Goal: Check status: Check status

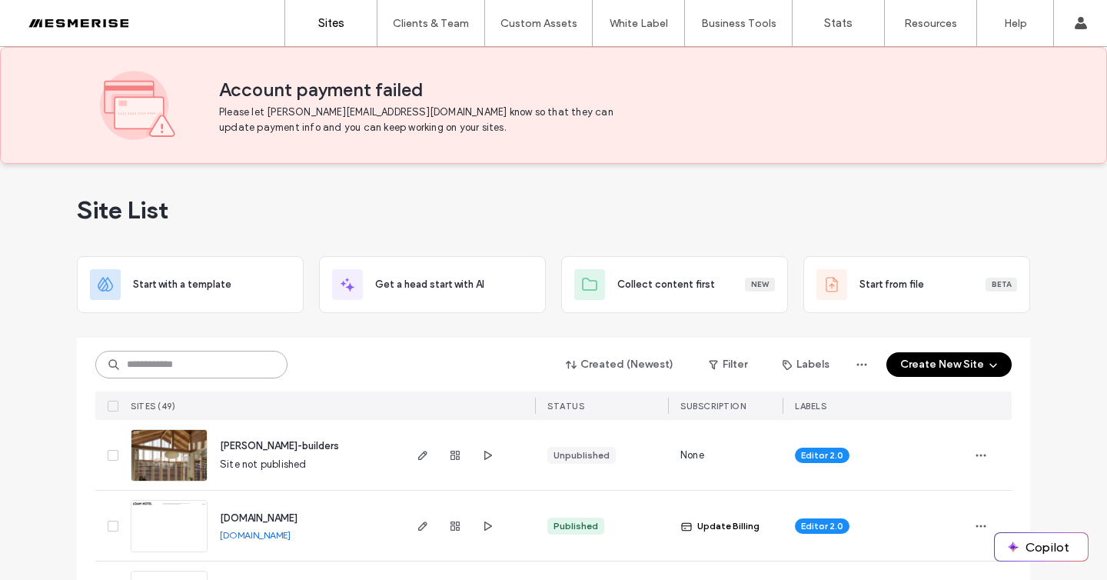
click at [151, 368] on input at bounding box center [191, 365] width 192 height 28
type input "*****"
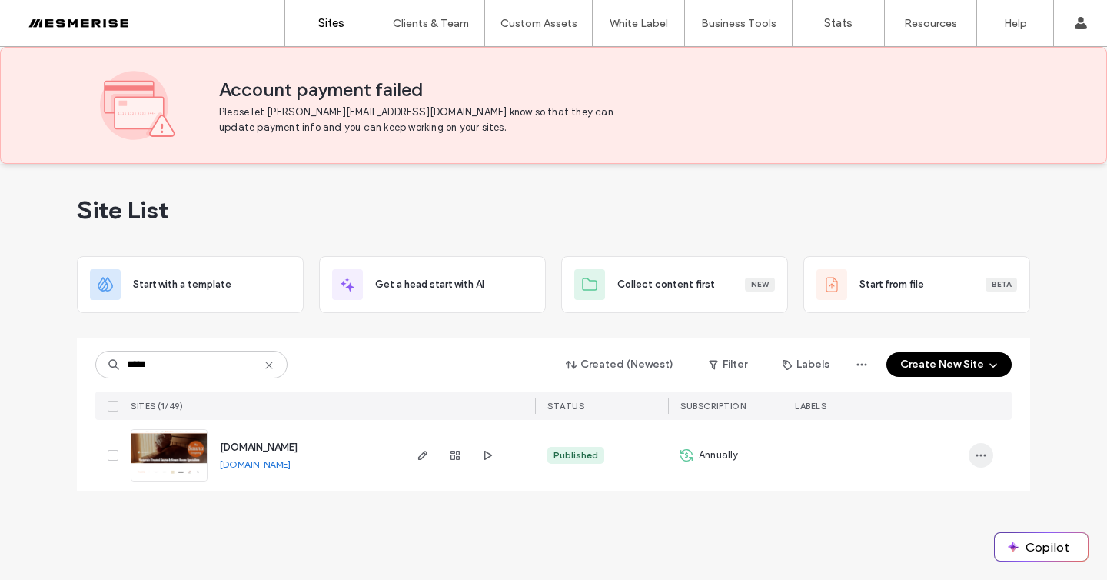
click at [979, 448] on span "button" at bounding box center [981, 455] width 25 height 25
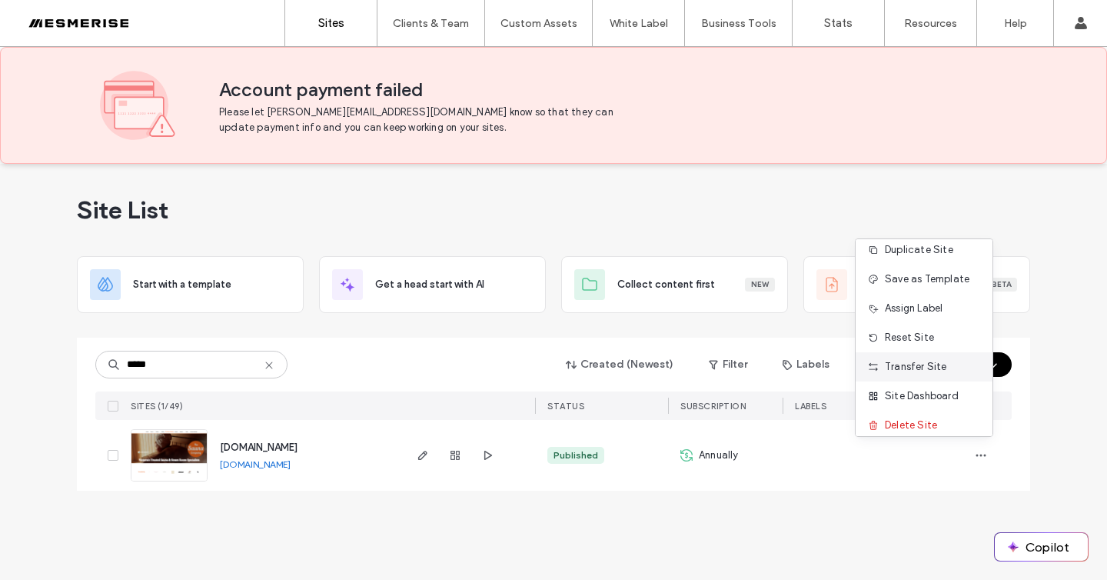
scroll to position [20, 0]
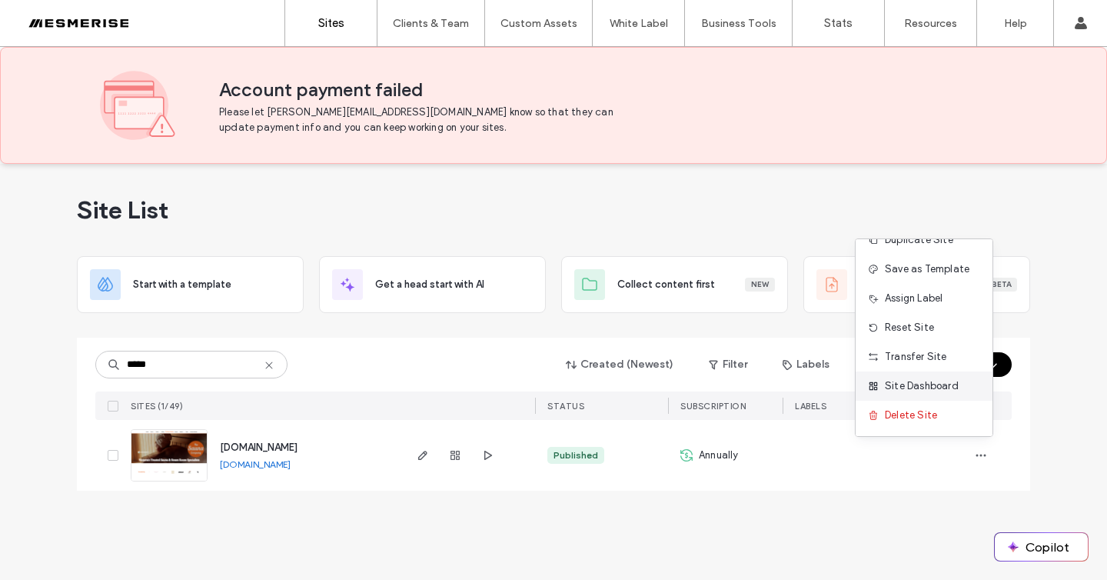
click at [936, 388] on span "Site Dashboard" at bounding box center [922, 385] width 74 height 15
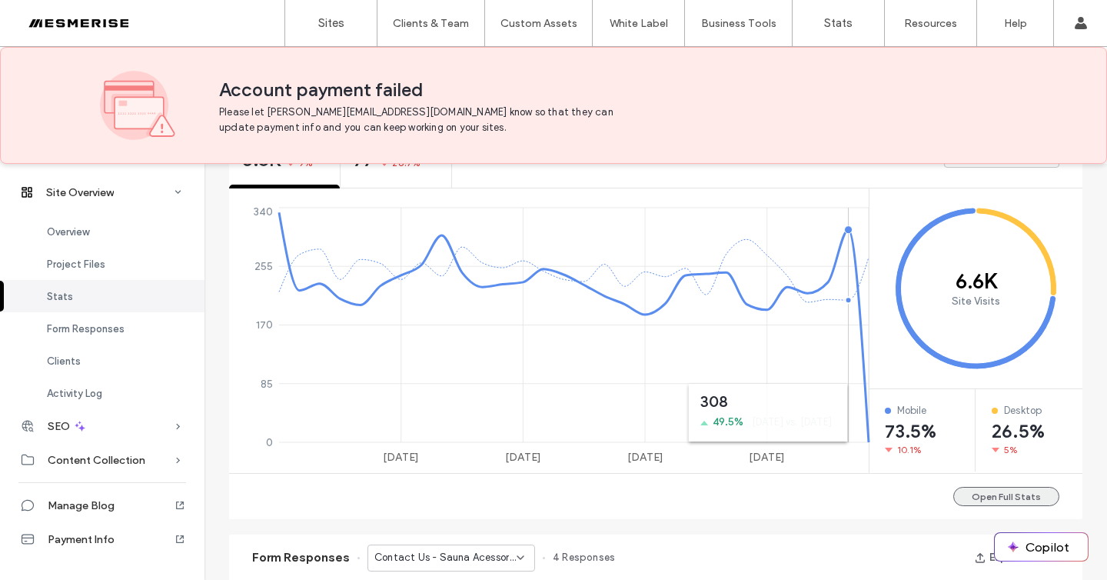
scroll to position [649, 0]
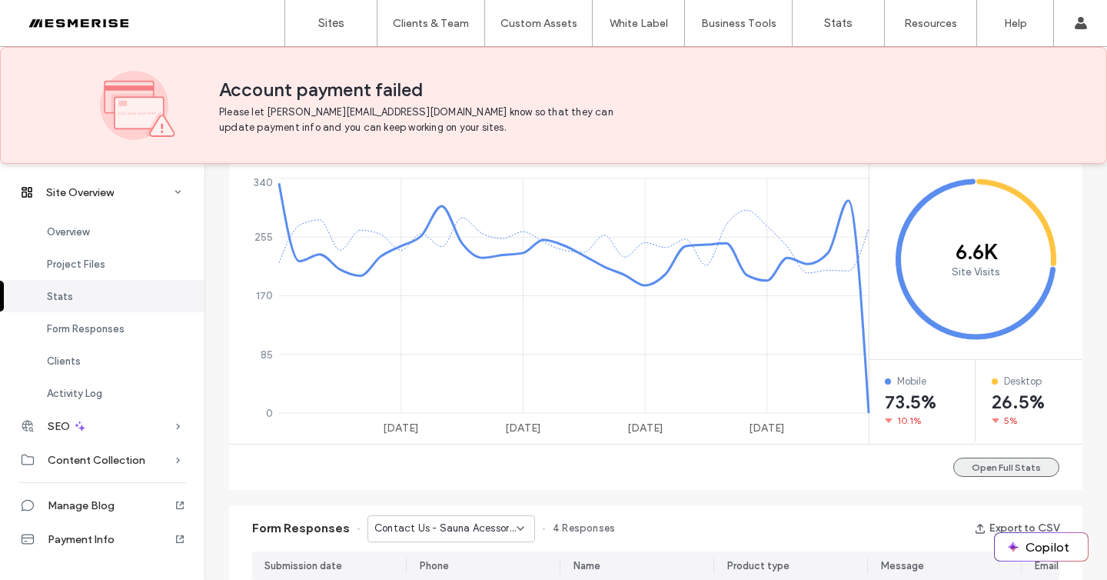
click at [1027, 462] on button "Open Full Stats" at bounding box center [1006, 466] width 106 height 19
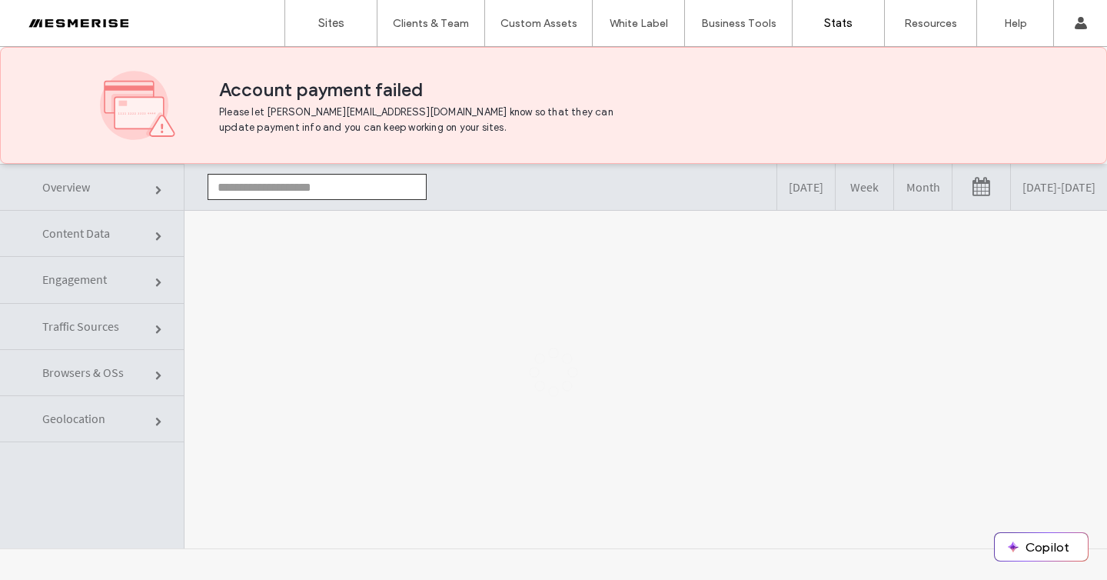
type input "**********"
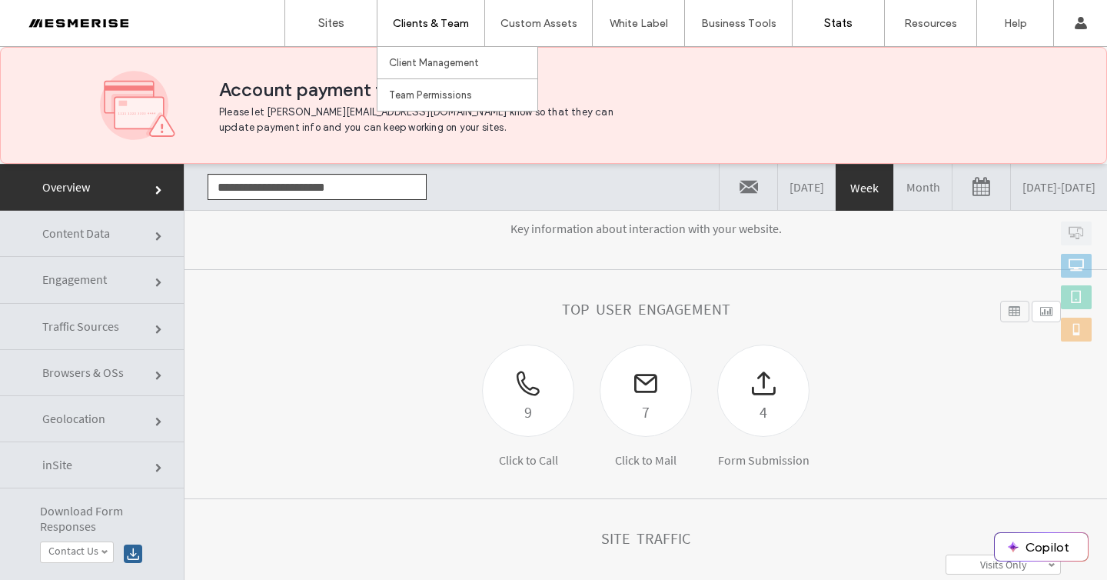
scroll to position [117, 0]
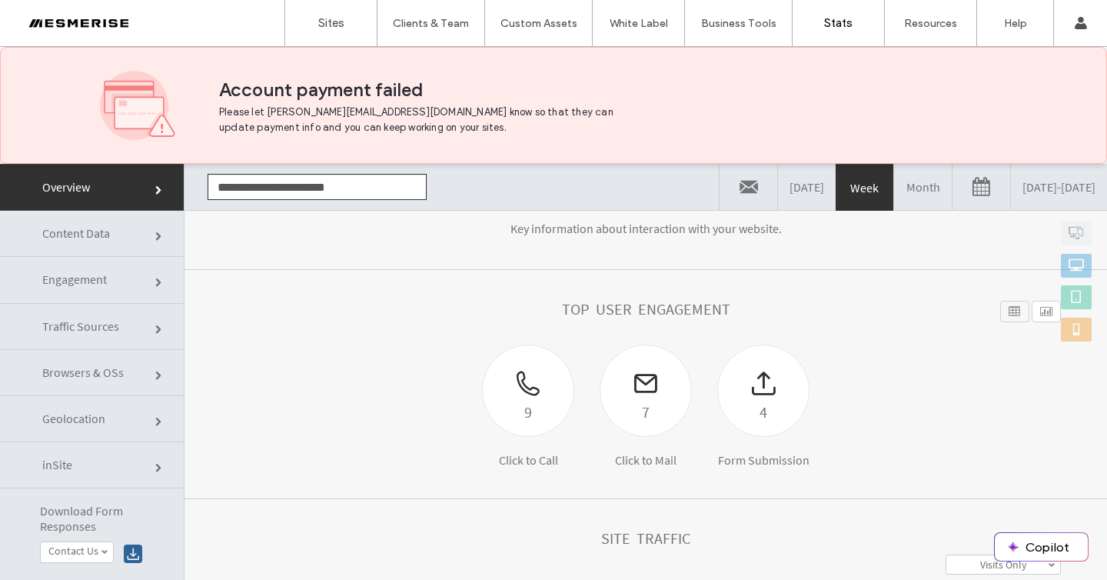
click at [1011, 184] on link "[DATE] - [DATE]" at bounding box center [1059, 187] width 96 height 46
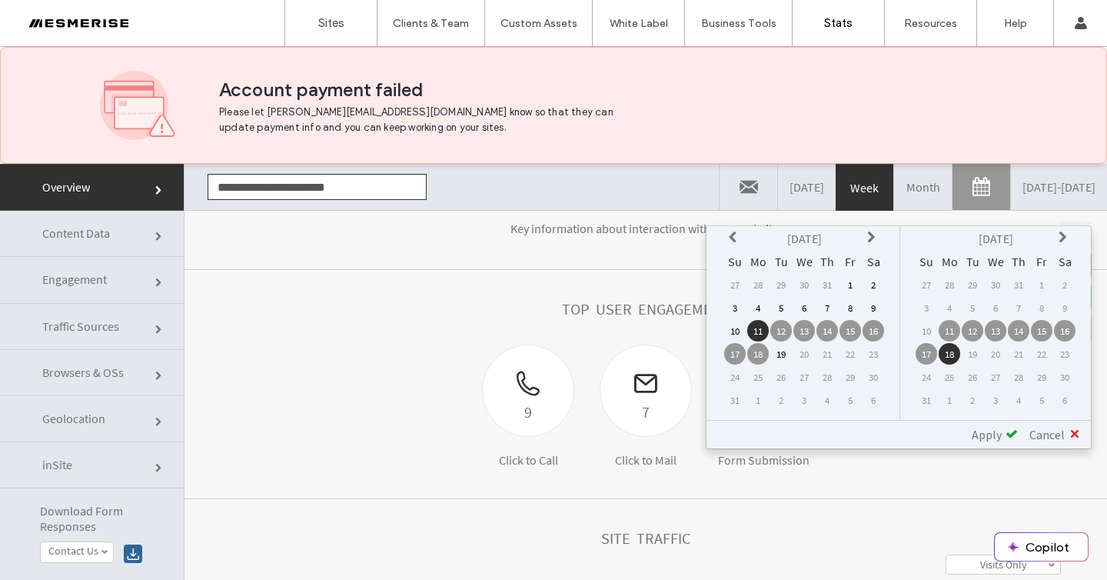
click at [730, 241] on icon at bounding box center [735, 237] width 12 height 12
click at [784, 329] on td "15" at bounding box center [781, 331] width 22 height 22
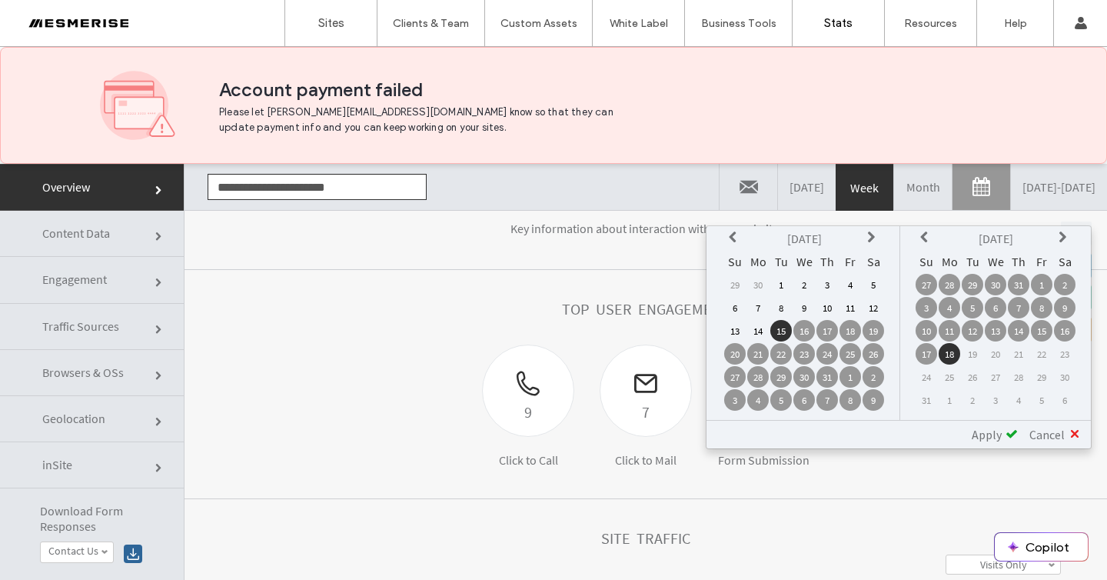
click at [1063, 328] on td "16" at bounding box center [1065, 331] width 22 height 22
click at [807, 334] on td "16" at bounding box center [804, 331] width 22 height 22
click at [1049, 324] on td "15" at bounding box center [1042, 331] width 22 height 22
click at [1010, 433] on span at bounding box center [1012, 433] width 12 height 12
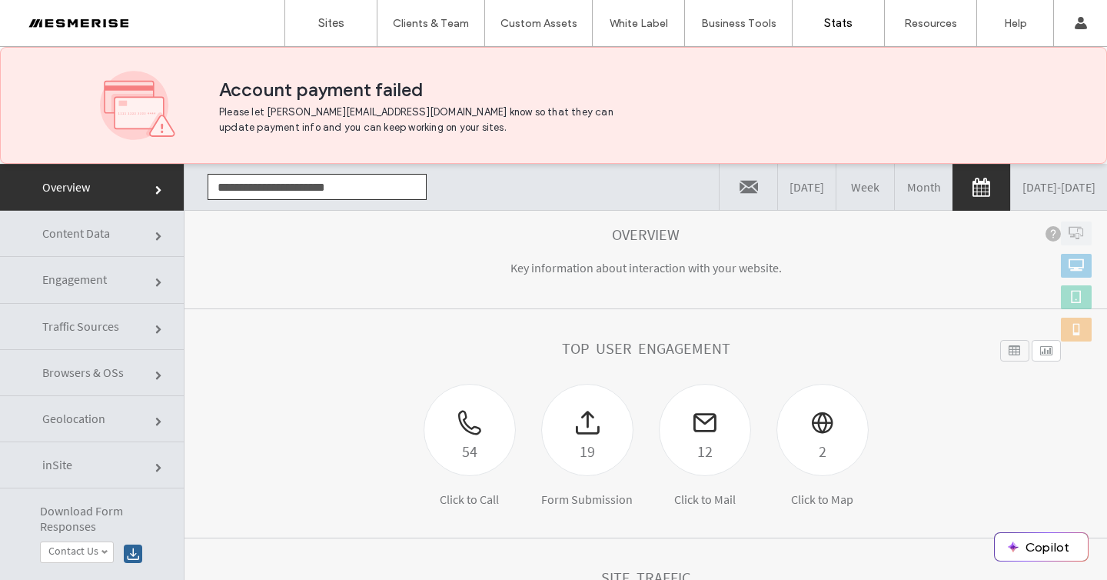
scroll to position [138, 0]
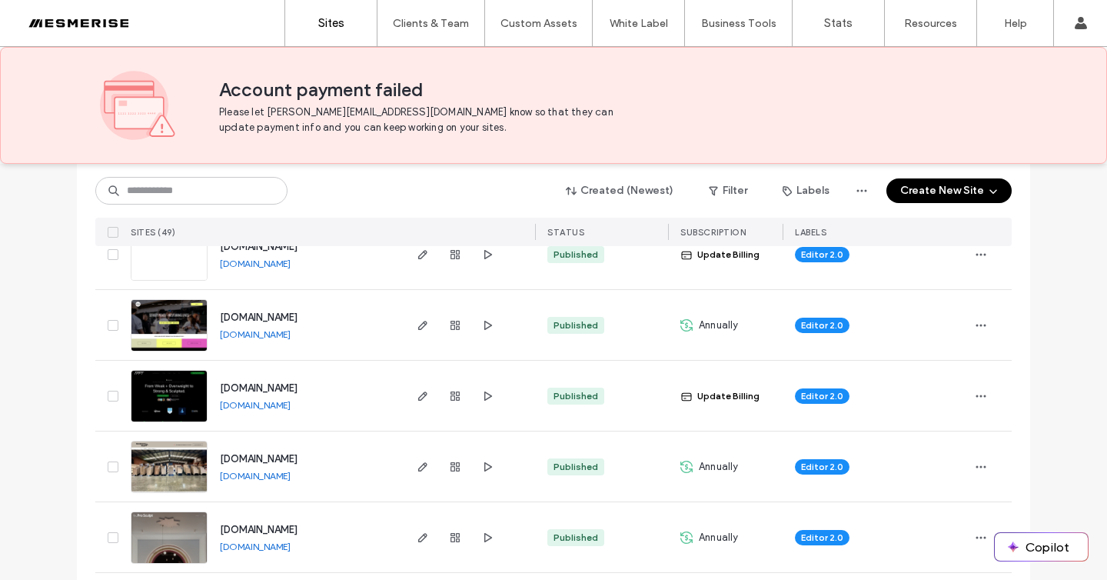
scroll to position [408, 0]
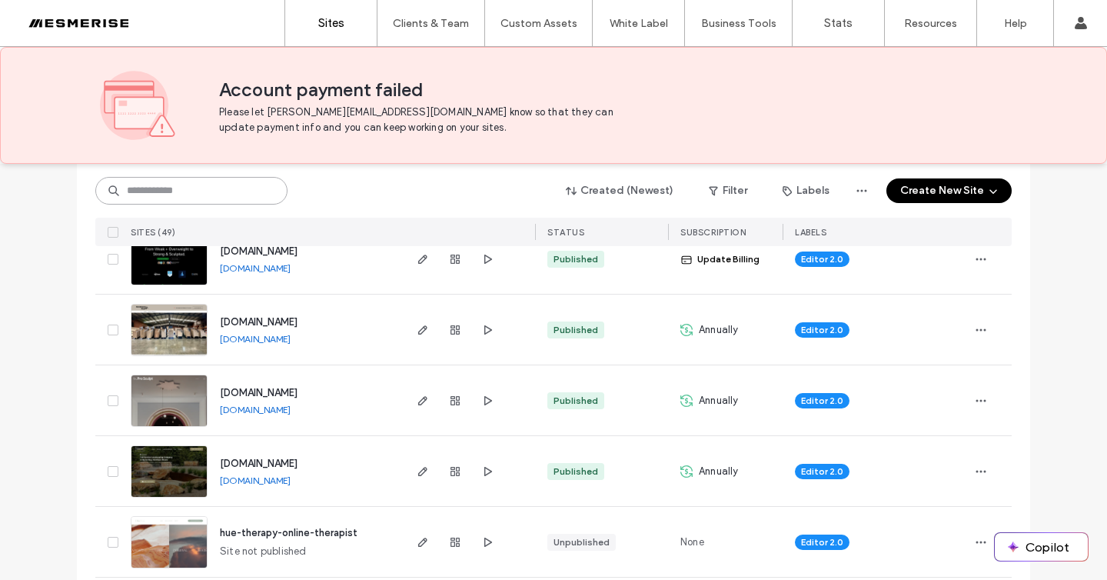
click at [192, 198] on input at bounding box center [191, 191] width 192 height 28
type input "*******"
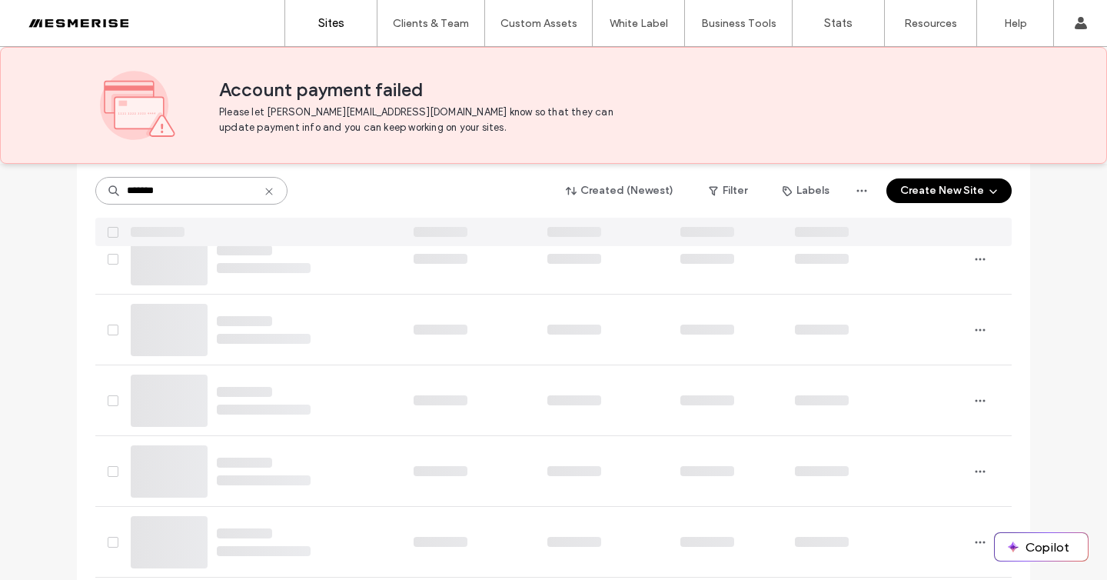
scroll to position [0, 0]
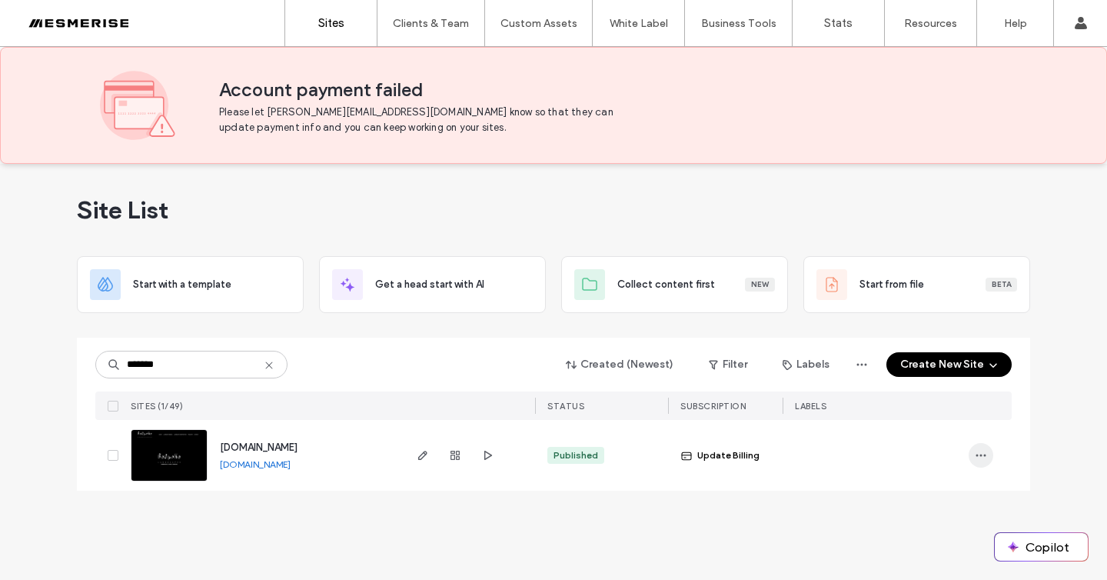
click at [979, 453] on icon "button" at bounding box center [981, 455] width 12 height 12
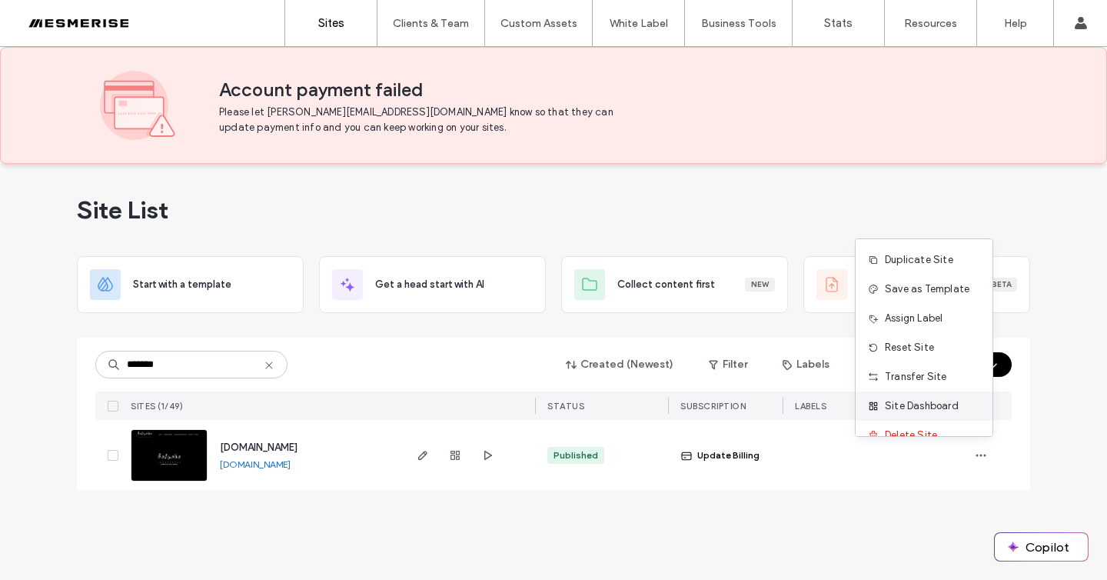
click at [920, 405] on span "Site Dashboard" at bounding box center [922, 405] width 74 height 15
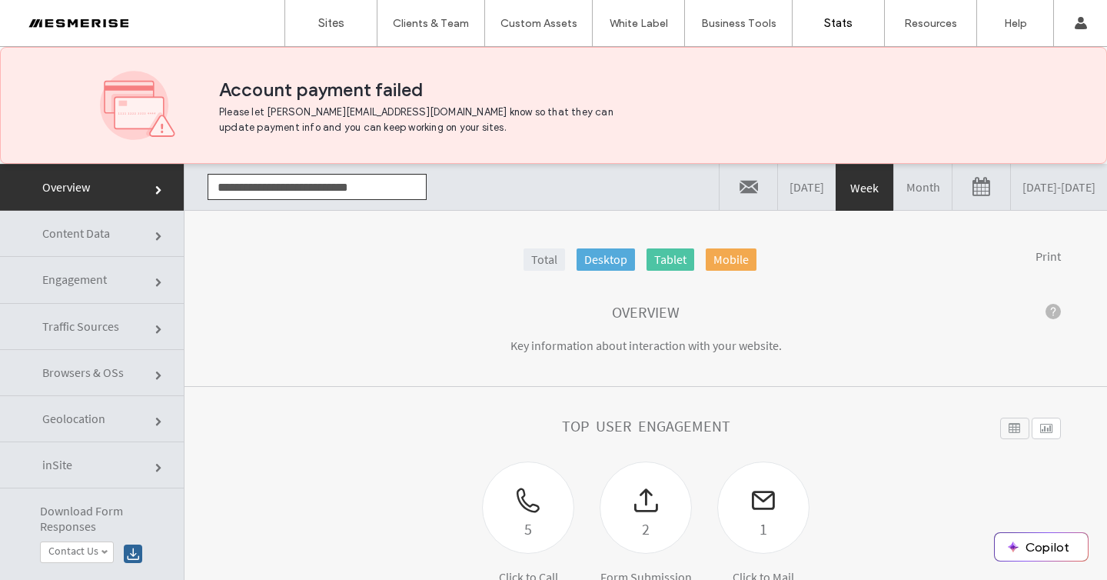
click at [1025, 187] on link "08/11/2025 - 08/18/2025" at bounding box center [1059, 187] width 96 height 46
click at [1026, 179] on link "08/11/2025 - 08/18/2025" at bounding box center [1059, 187] width 96 height 46
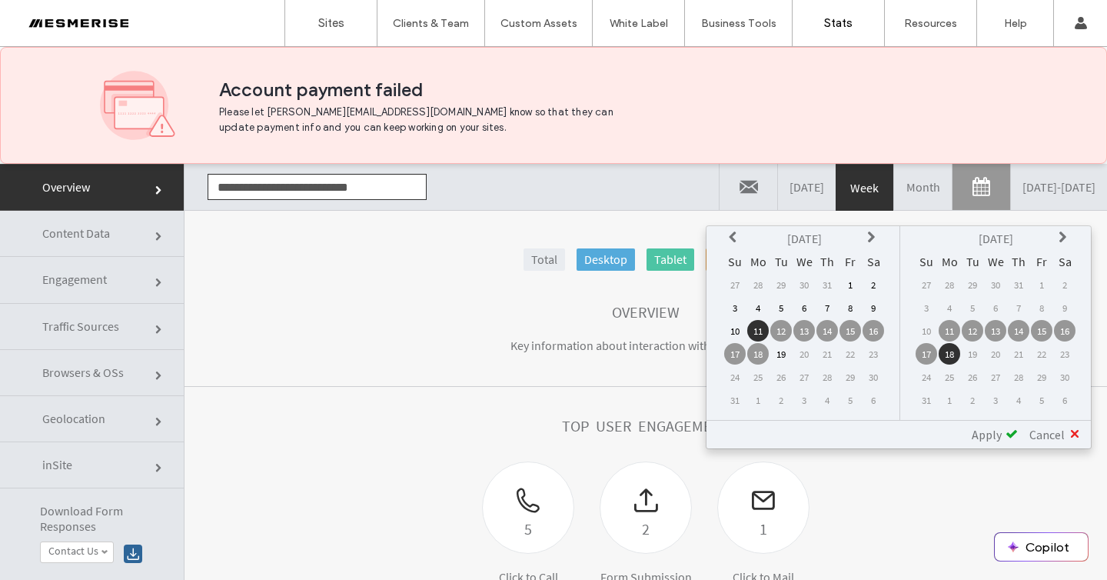
click at [737, 243] on icon at bounding box center [735, 237] width 12 height 12
click at [804, 335] on td "16" at bounding box center [804, 331] width 22 height 22
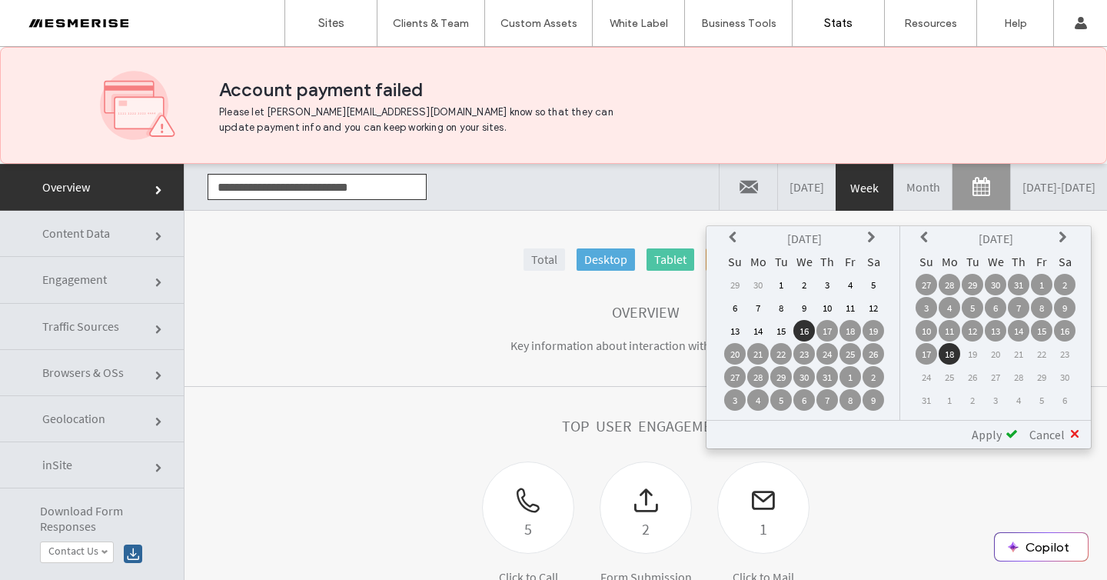
click at [1043, 333] on td "15" at bounding box center [1042, 331] width 22 height 22
click at [1017, 438] on span at bounding box center [1012, 433] width 12 height 12
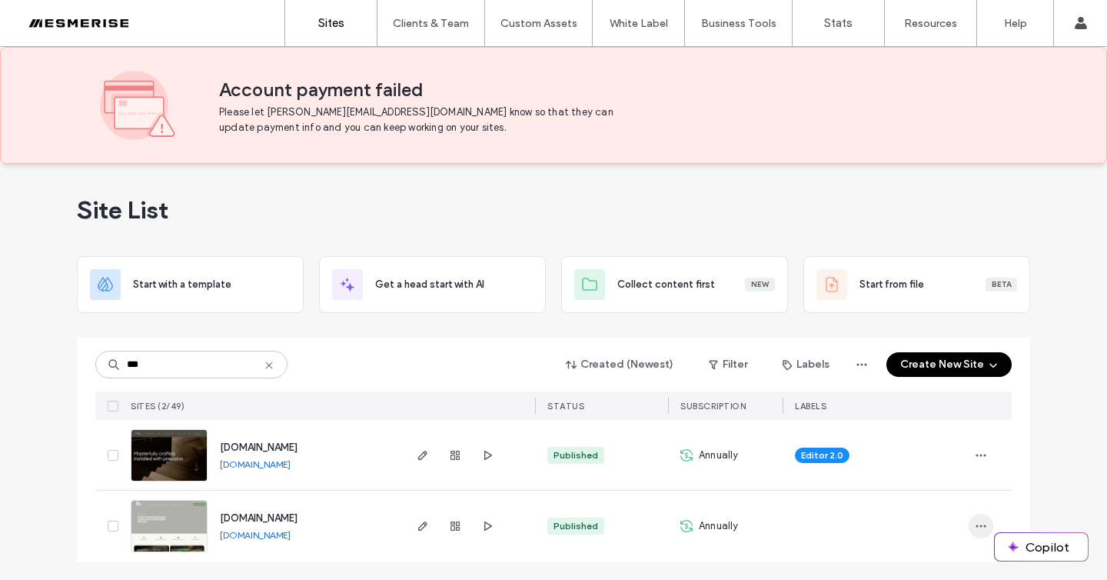
click at [975, 531] on icon "button" at bounding box center [981, 526] width 12 height 12
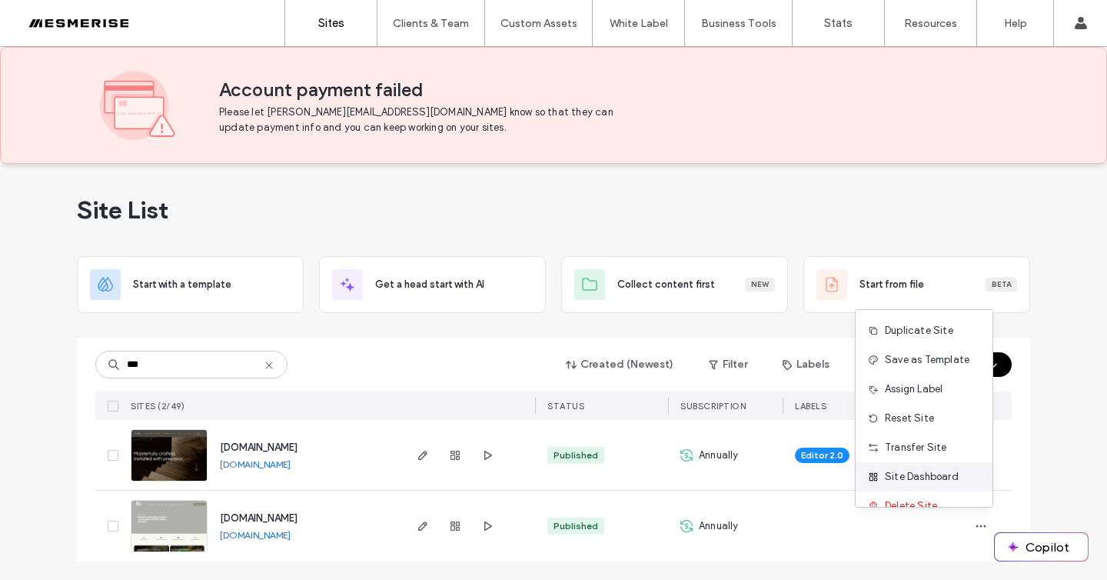
click at [957, 472] on div "Site Dashboard" at bounding box center [924, 476] width 137 height 29
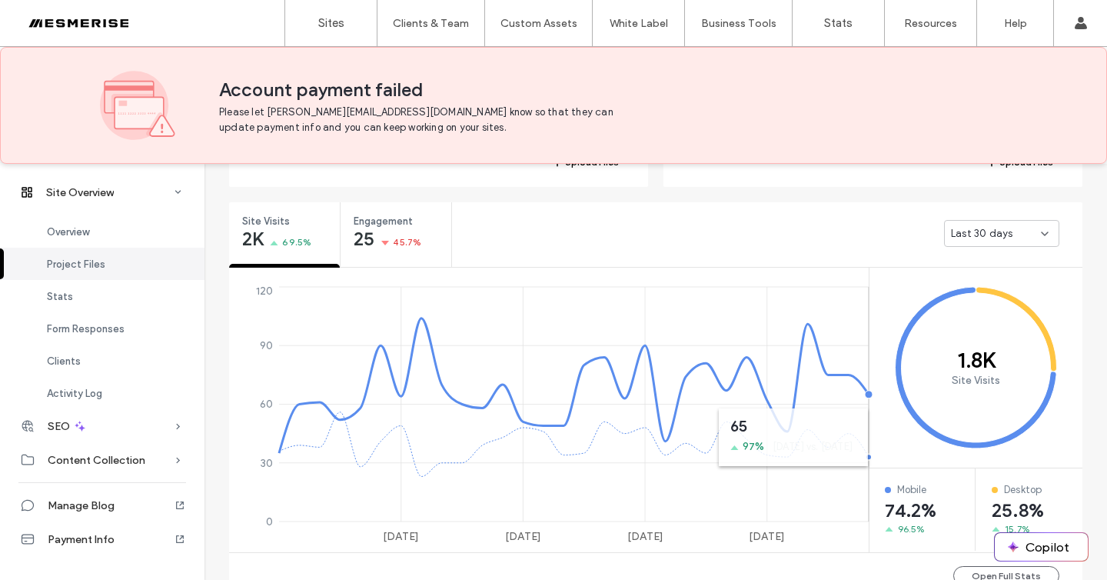
scroll to position [637, 0]
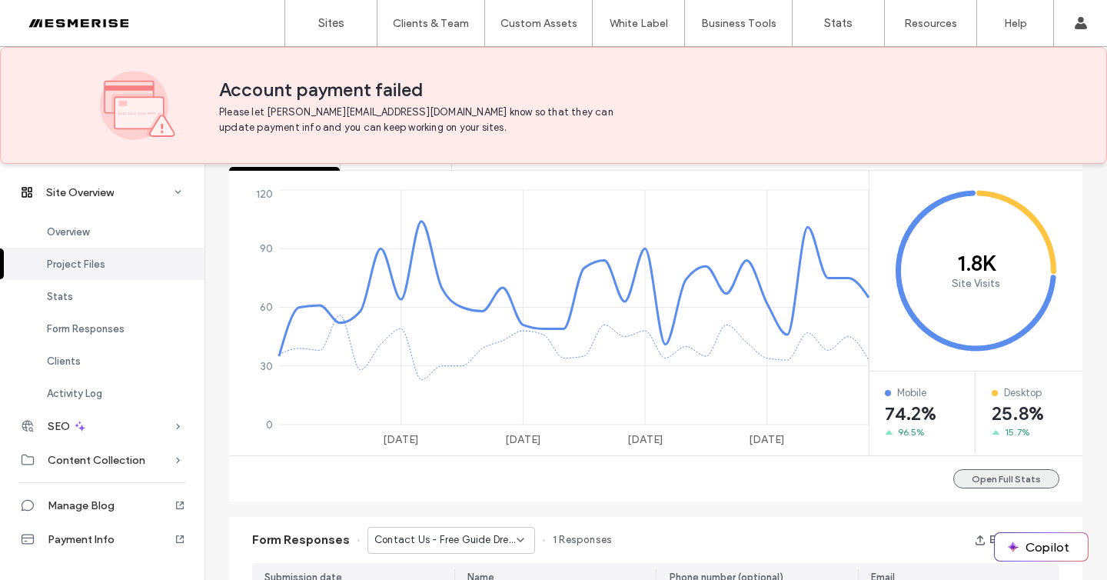
click at [1014, 479] on button "Open Full Stats" at bounding box center [1006, 478] width 106 height 19
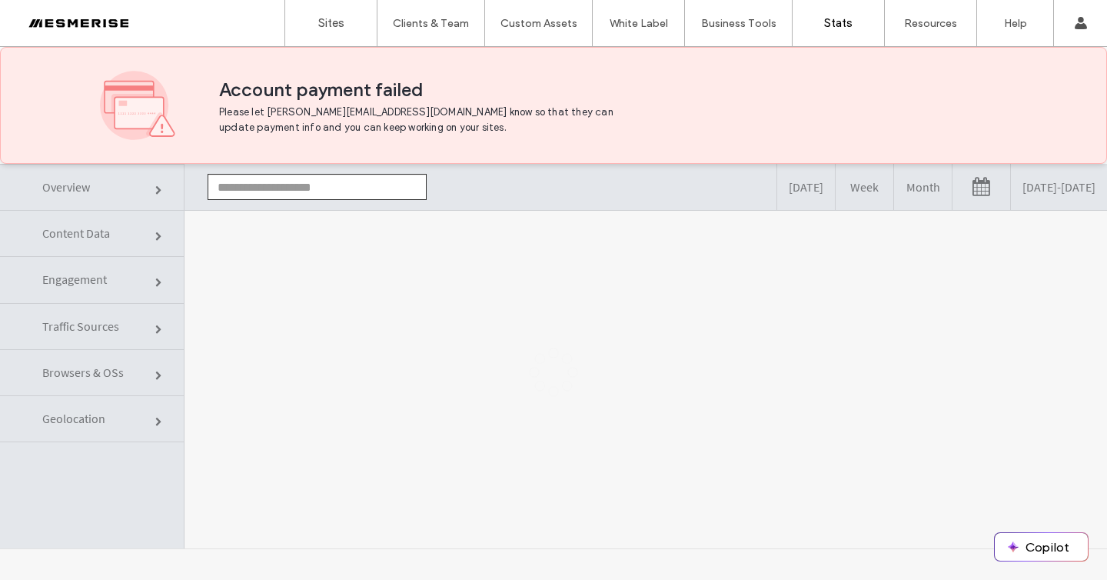
type input "**********"
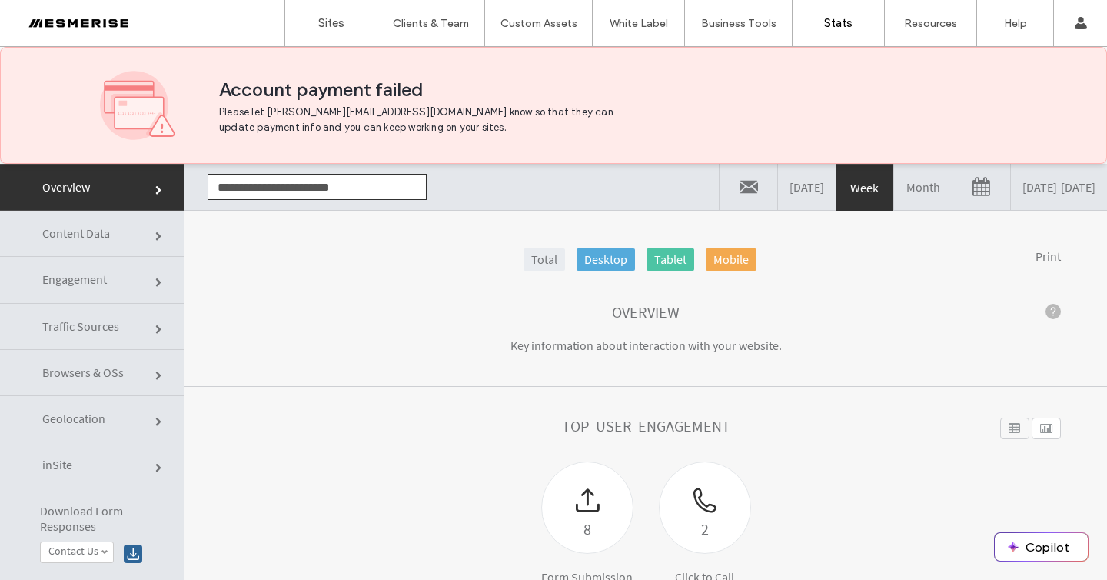
click at [1044, 176] on link "[DATE] - [DATE]" at bounding box center [1059, 187] width 96 height 46
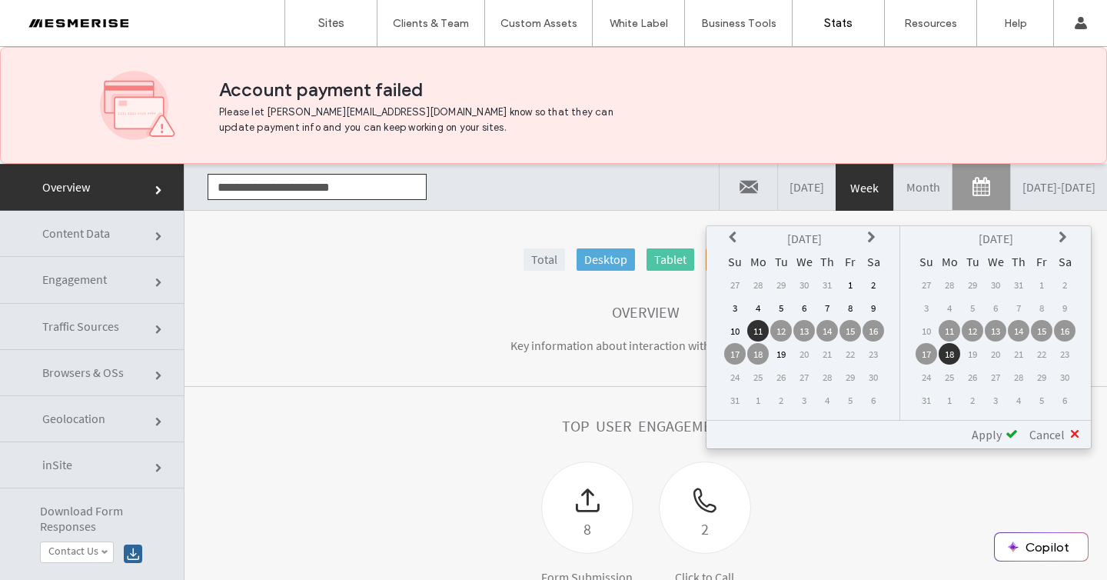
click at [736, 240] on icon at bounding box center [735, 237] width 12 height 12
click at [802, 332] on td "16" at bounding box center [804, 331] width 22 height 22
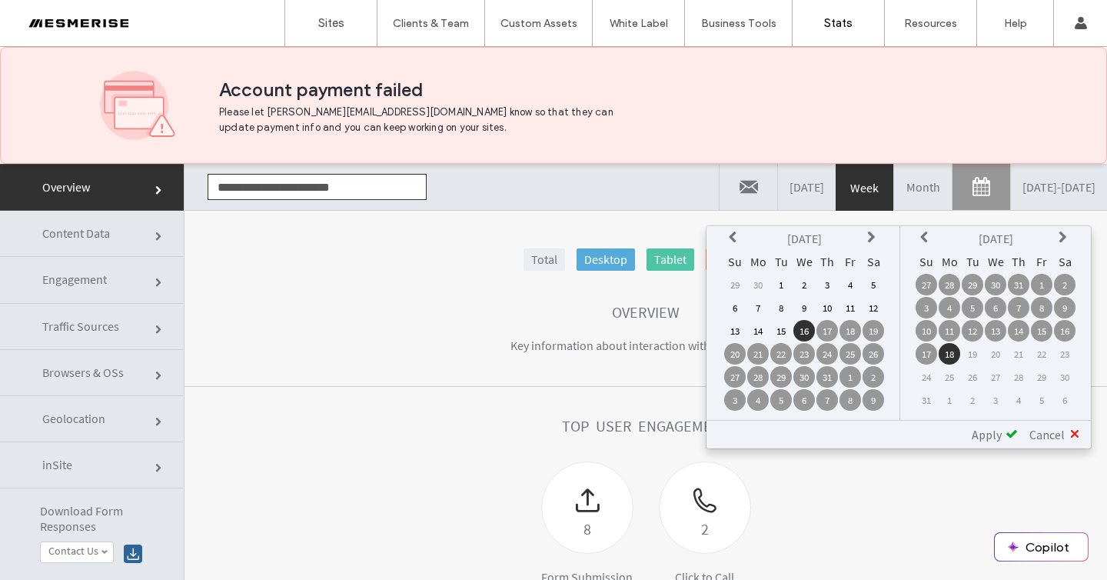
click at [1041, 336] on td "15" at bounding box center [1042, 331] width 22 height 22
click at [997, 435] on span "Apply" at bounding box center [987, 434] width 30 height 15
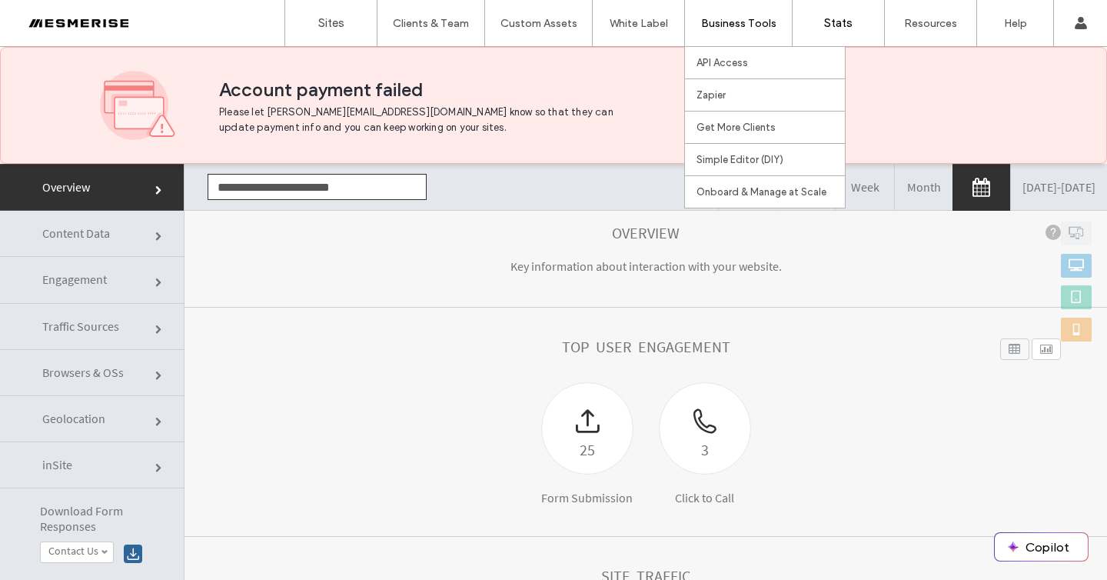
scroll to position [105, 0]
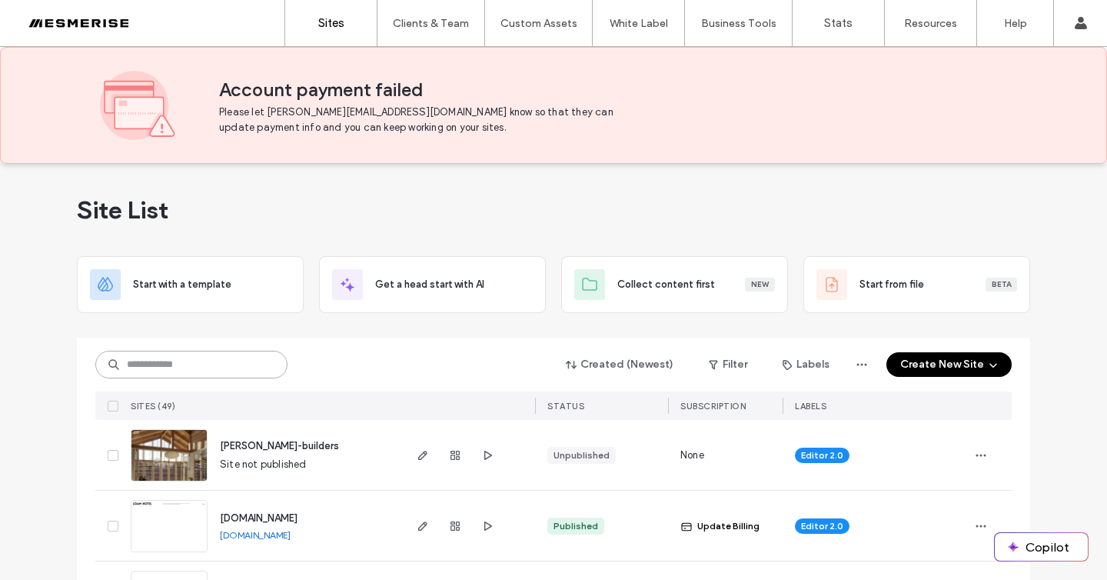
click at [143, 365] on input at bounding box center [191, 365] width 192 height 28
type input "********"
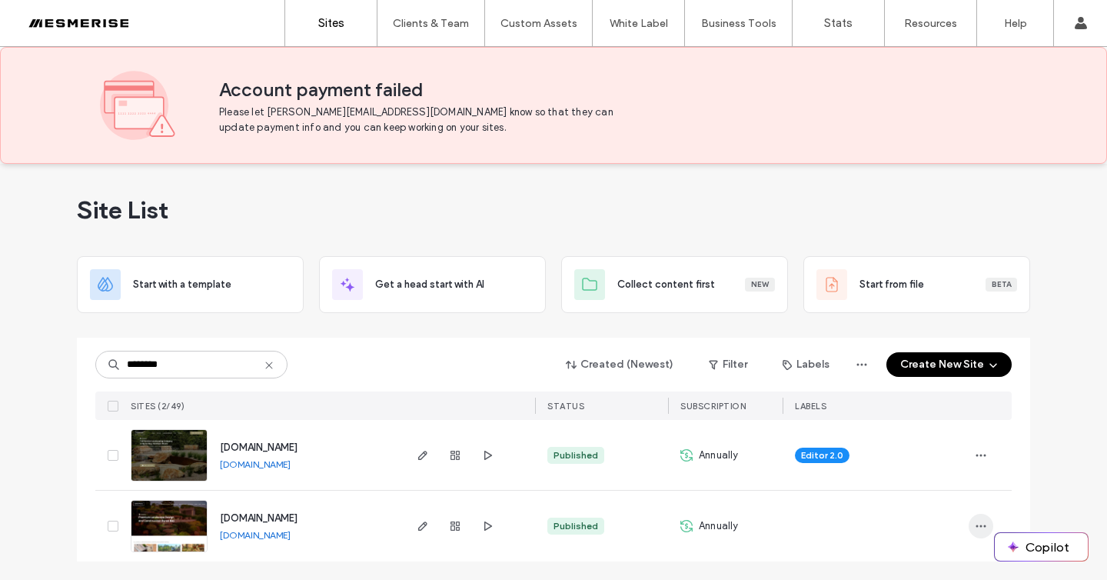
click at [983, 514] on span "button" at bounding box center [981, 526] width 25 height 25
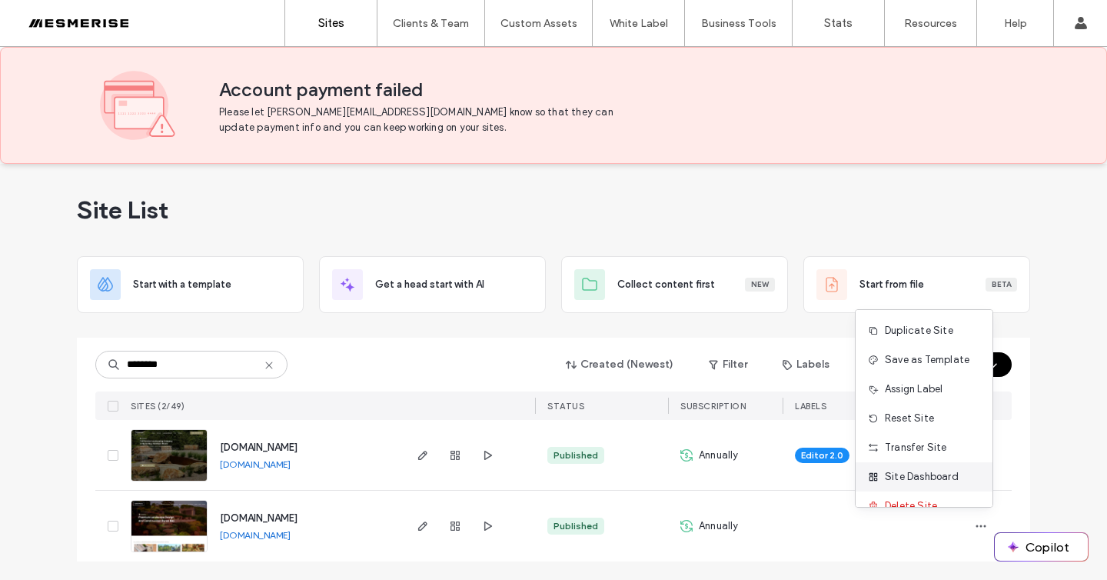
click at [929, 481] on span "Site Dashboard" at bounding box center [922, 476] width 74 height 15
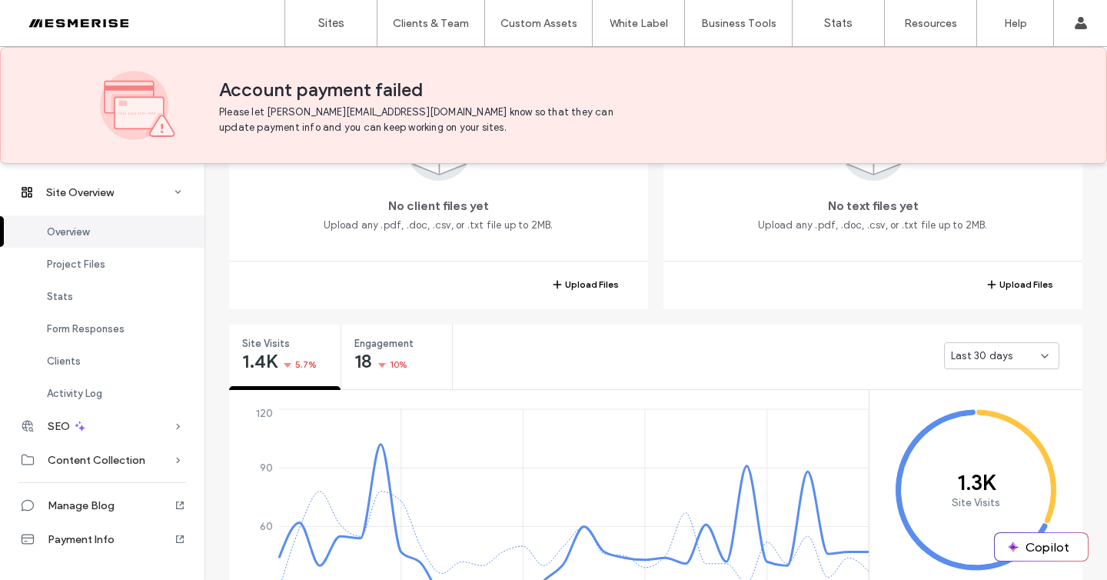
scroll to position [670, 0]
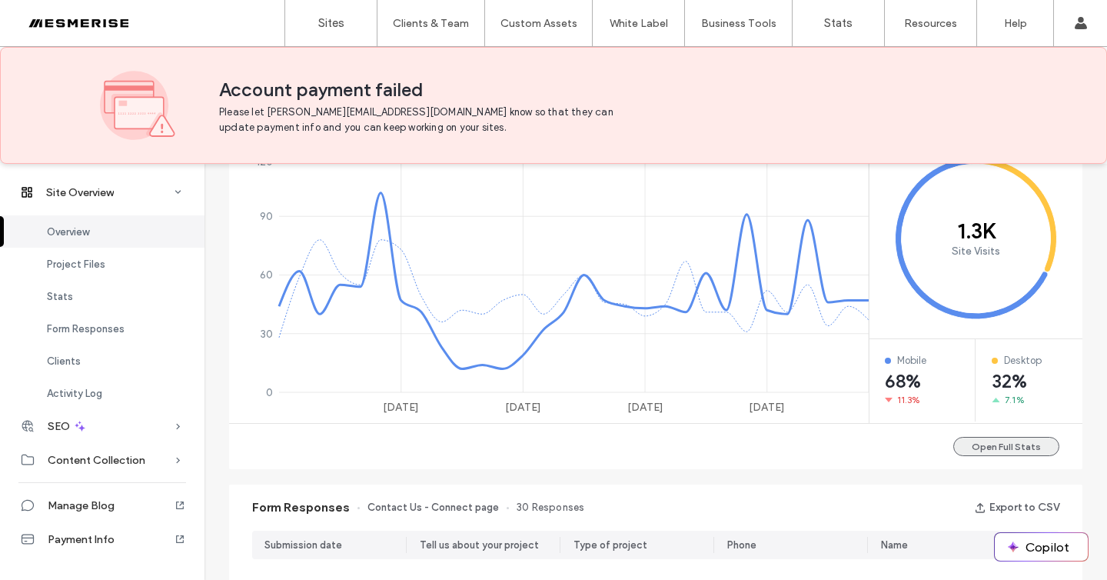
click at [988, 451] on button "Open Full Stats" at bounding box center [1006, 446] width 106 height 19
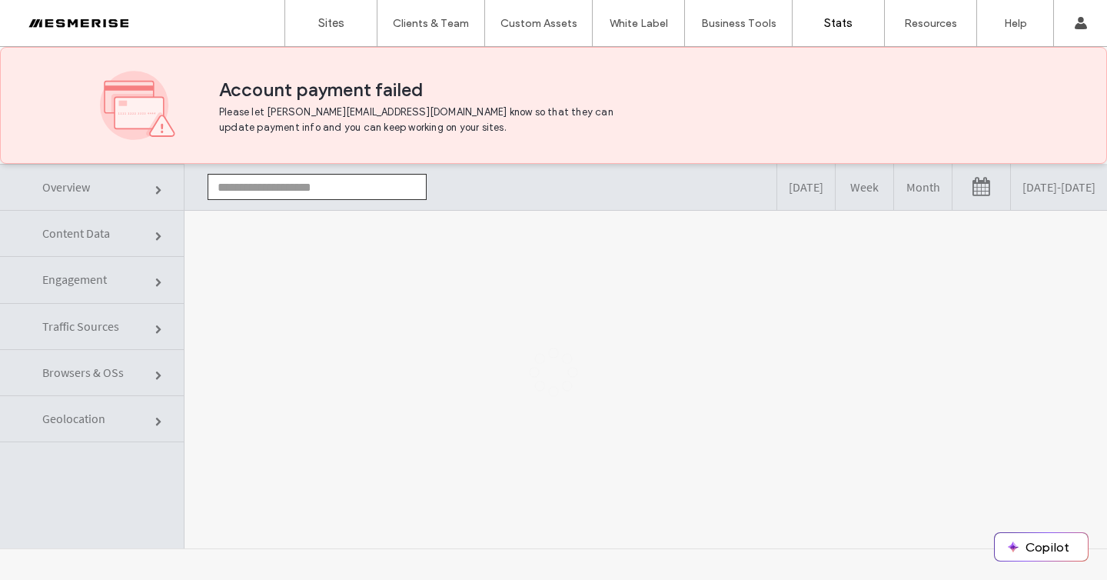
type input "**********"
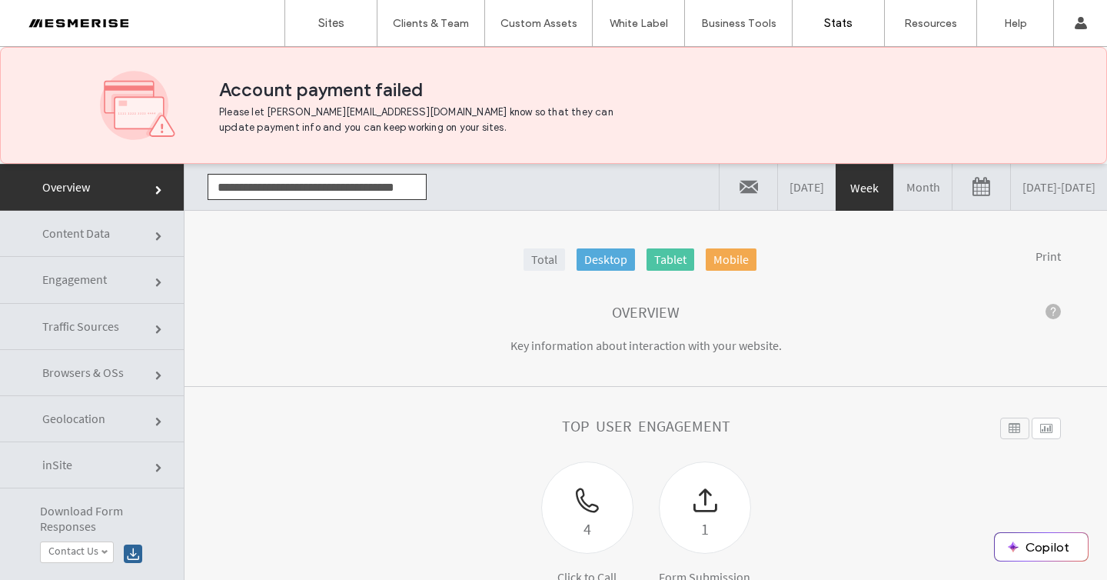
click at [1048, 188] on link "[DATE] - [DATE]" at bounding box center [1059, 187] width 96 height 46
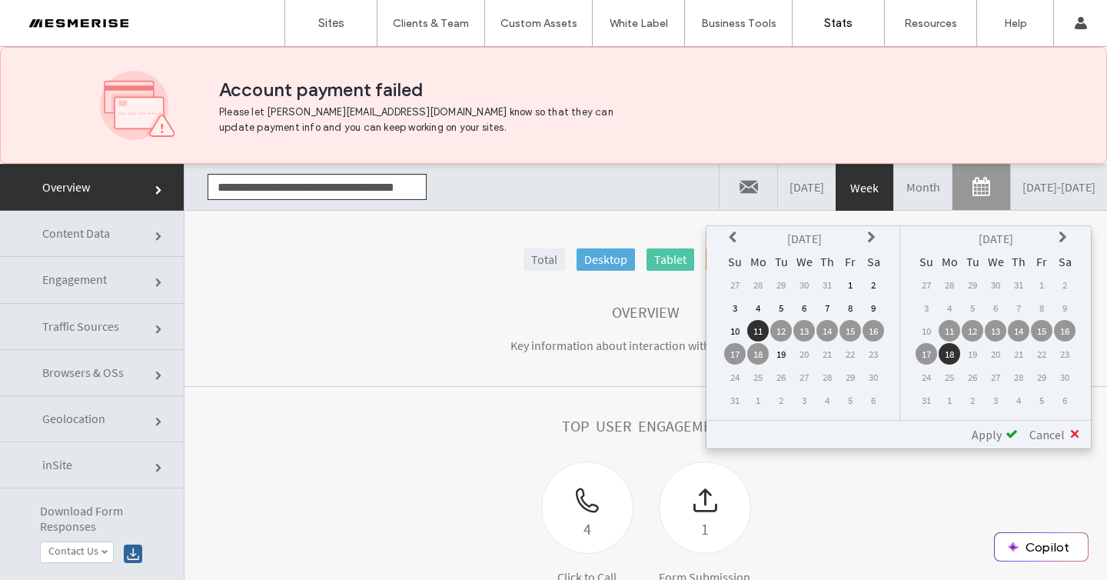
click at [733, 237] on icon at bounding box center [735, 237] width 12 height 12
click at [808, 331] on td "16" at bounding box center [804, 331] width 22 height 22
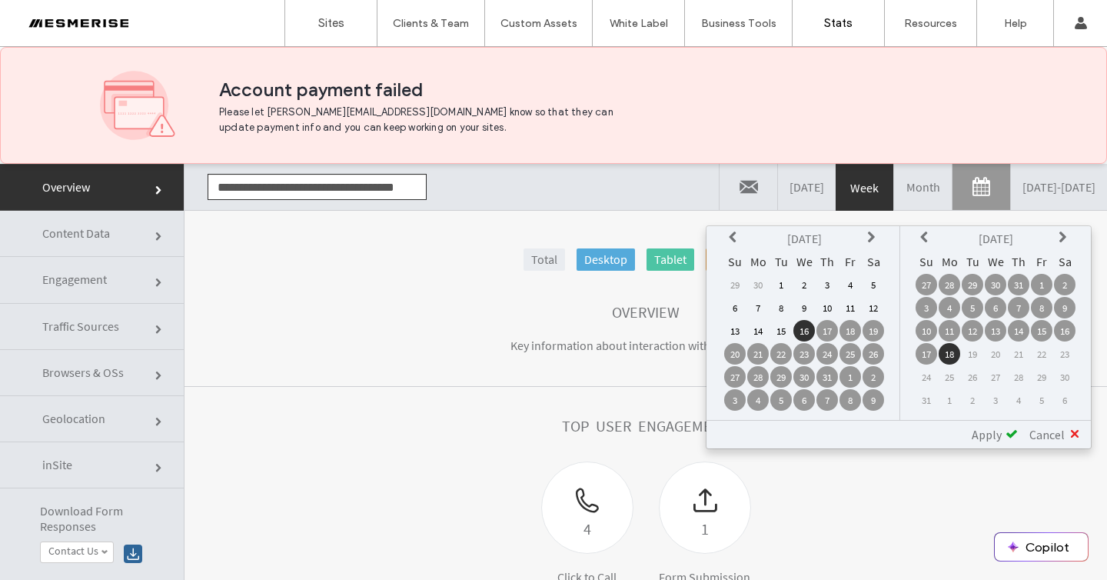
click at [1040, 337] on td "15" at bounding box center [1042, 331] width 22 height 22
click at [1003, 437] on div "Apply" at bounding box center [989, 434] width 58 height 15
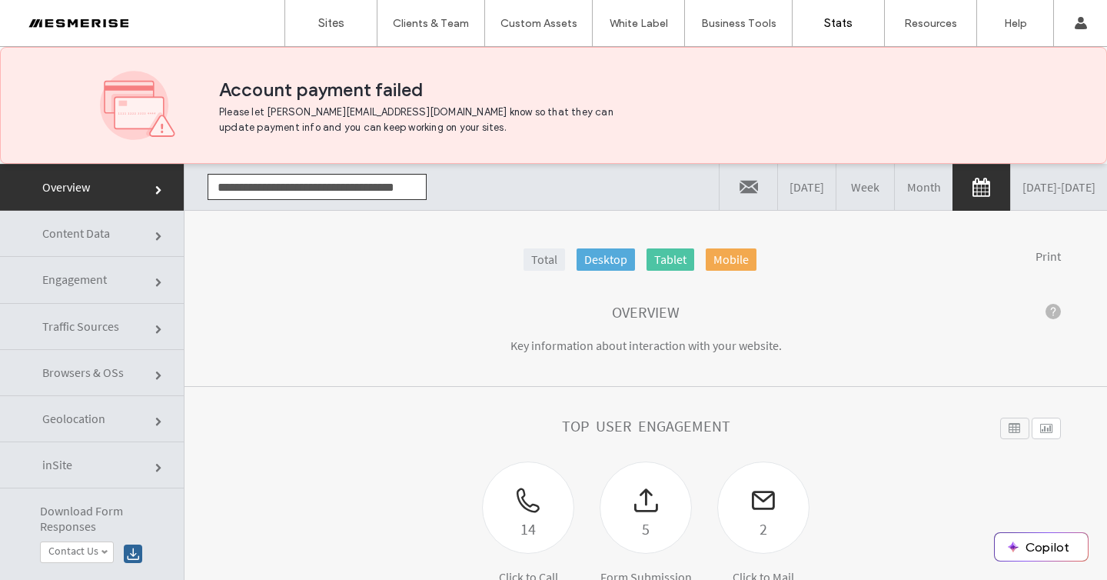
scroll to position [108, 0]
